Goal: Navigation & Orientation: Find specific page/section

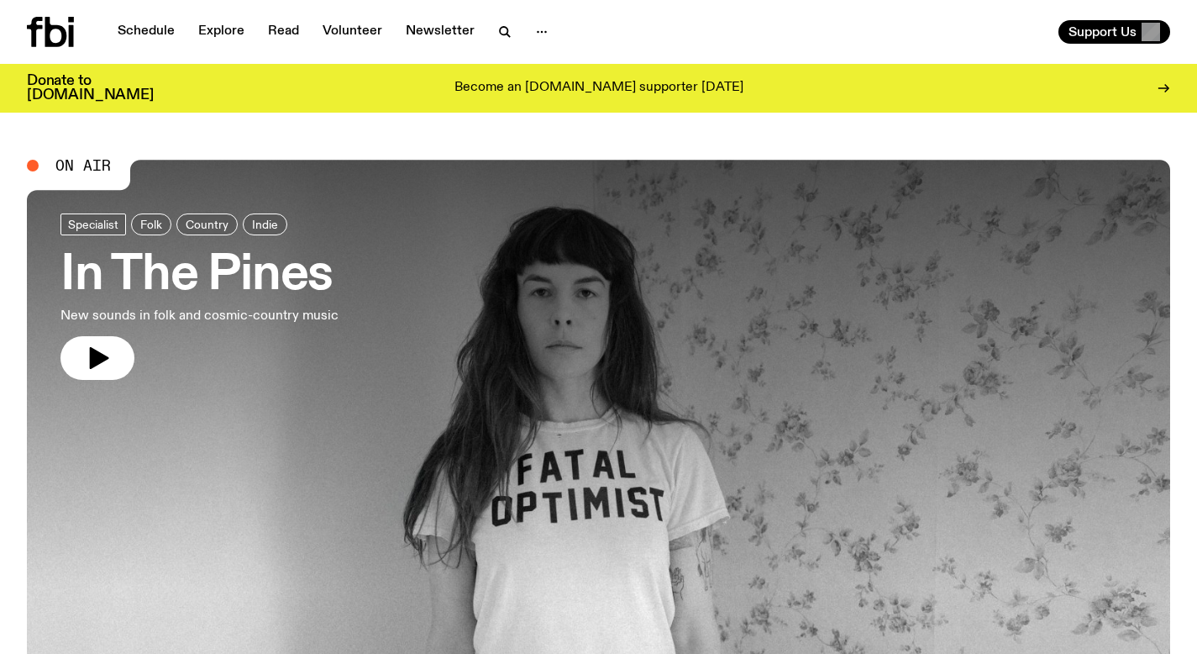
click at [710, 251] on div at bounding box center [599, 374] width 1144 height 429
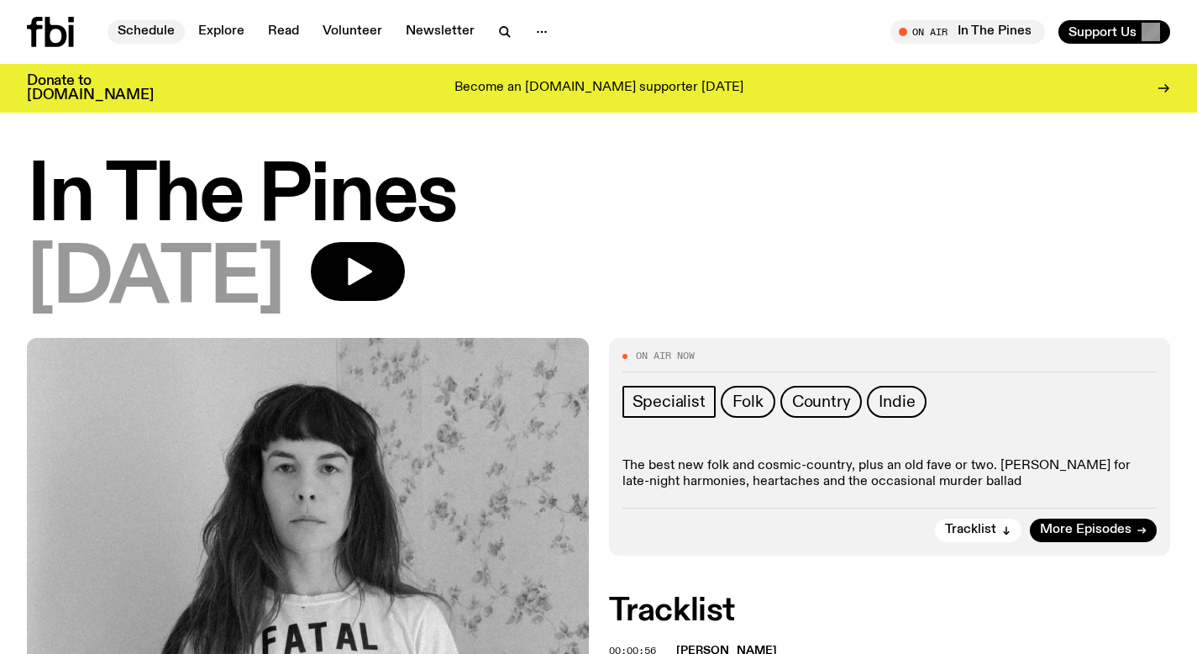
click at [137, 29] on link "Schedule" at bounding box center [146, 32] width 77 height 24
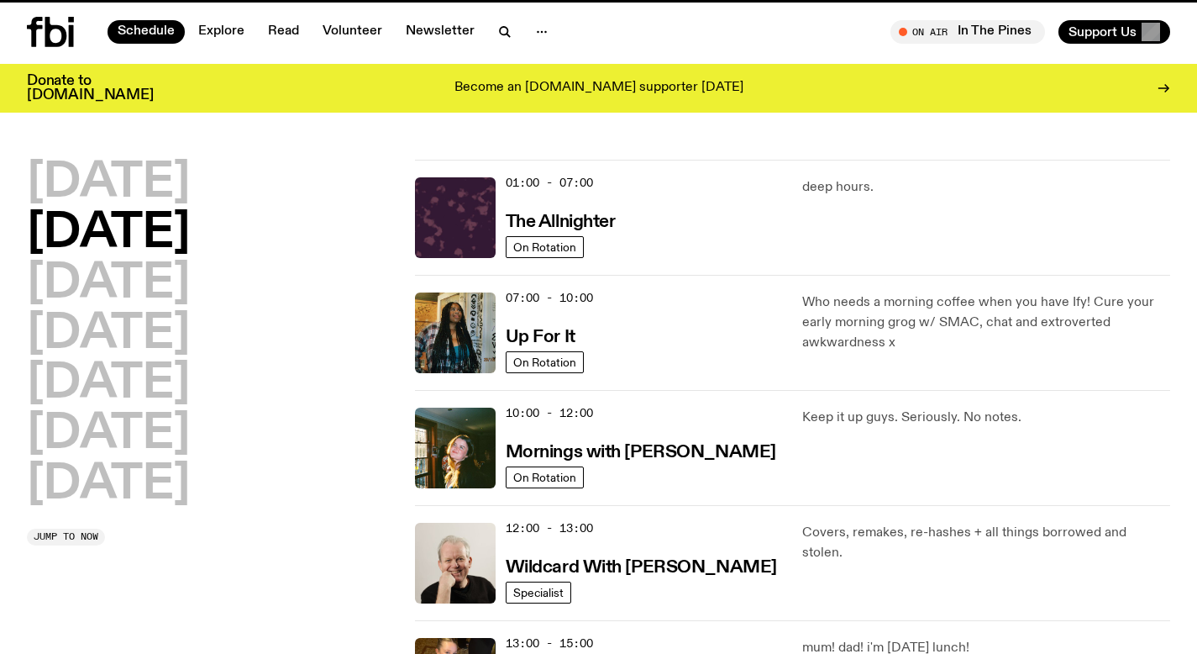
click at [70, 32] on icon at bounding box center [71, 36] width 5 height 22
